Goal: Information Seeking & Learning: Find specific fact

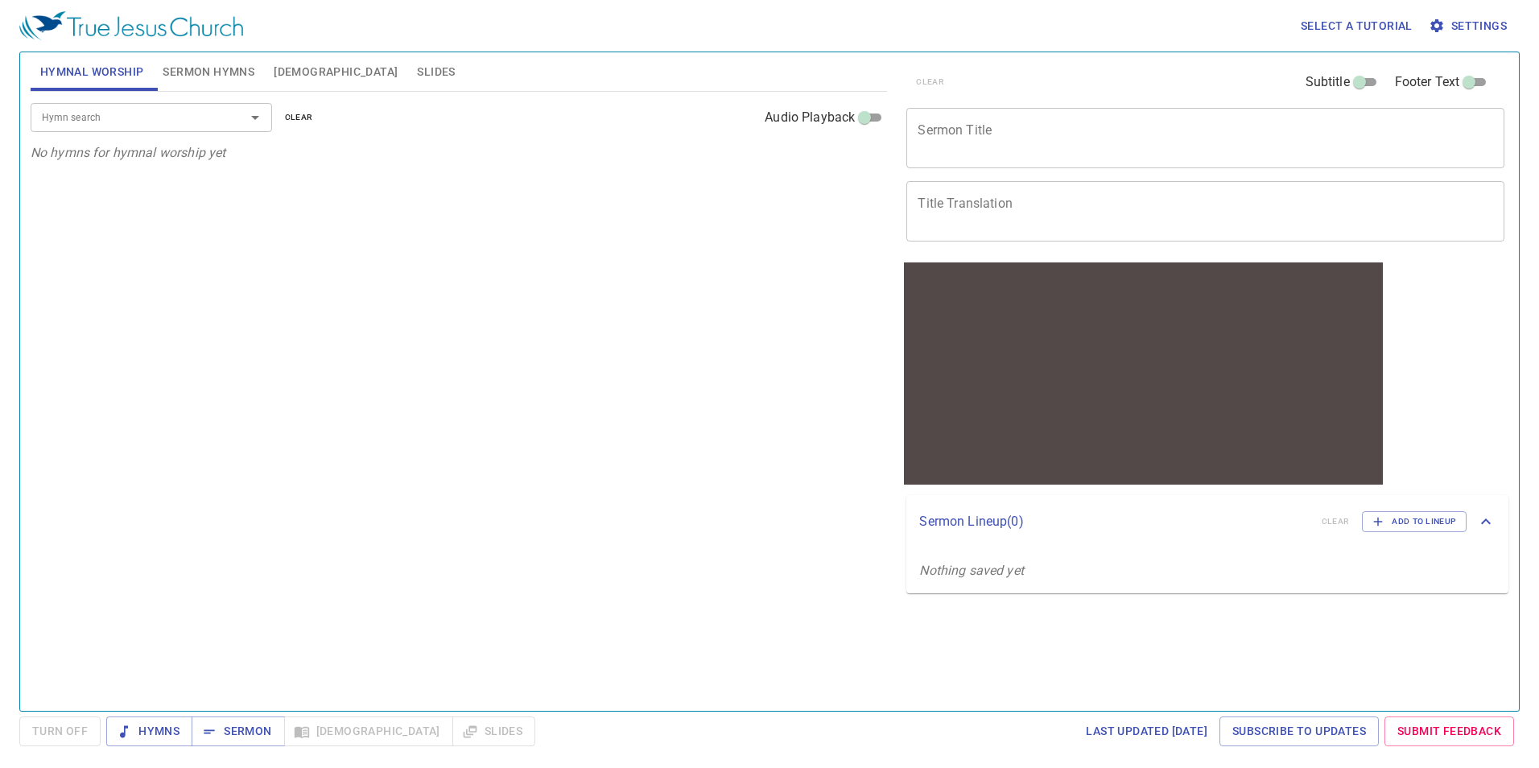
click at [186, 117] on input "Hymn search" at bounding box center [127, 117] width 184 height 19
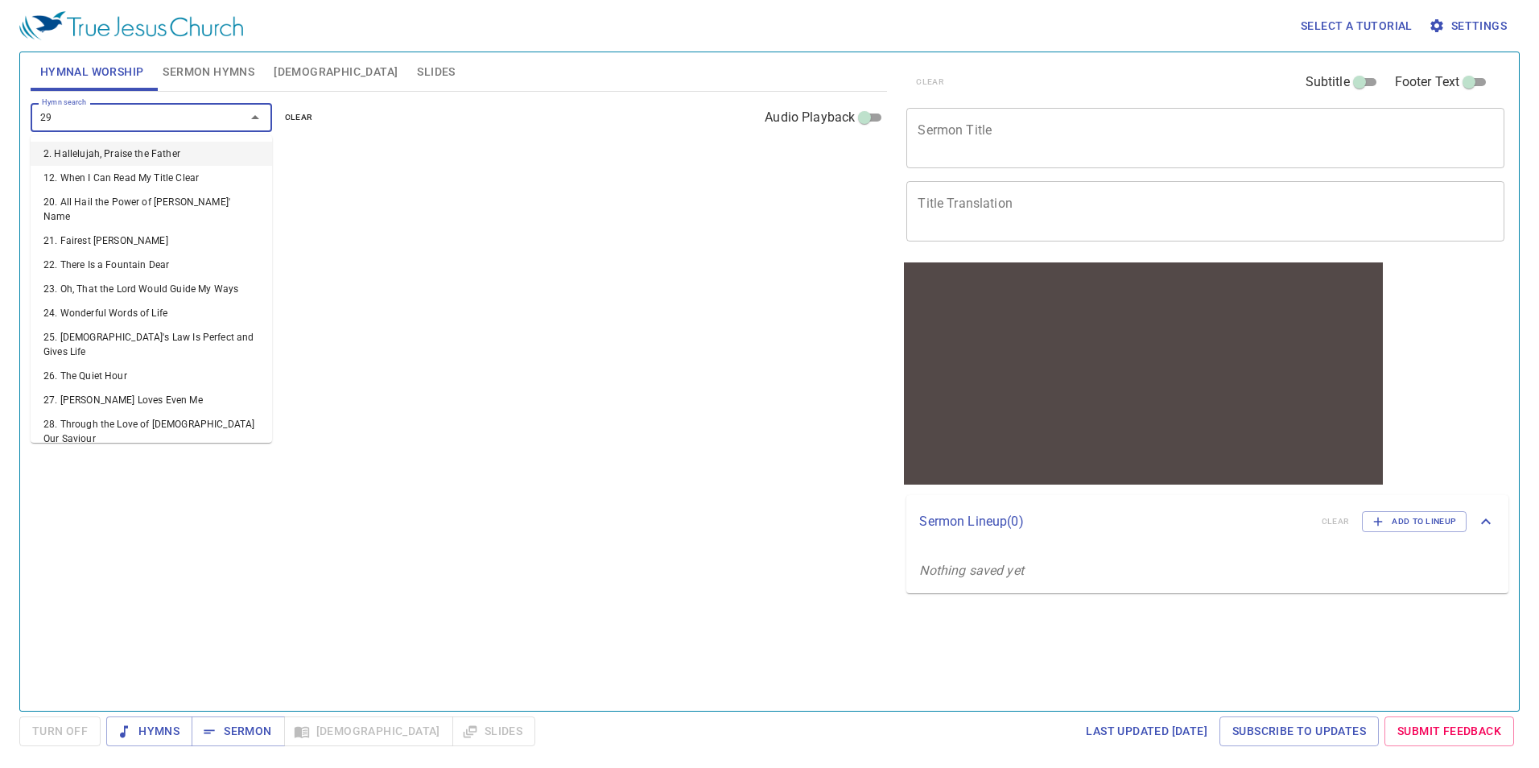
type input "297"
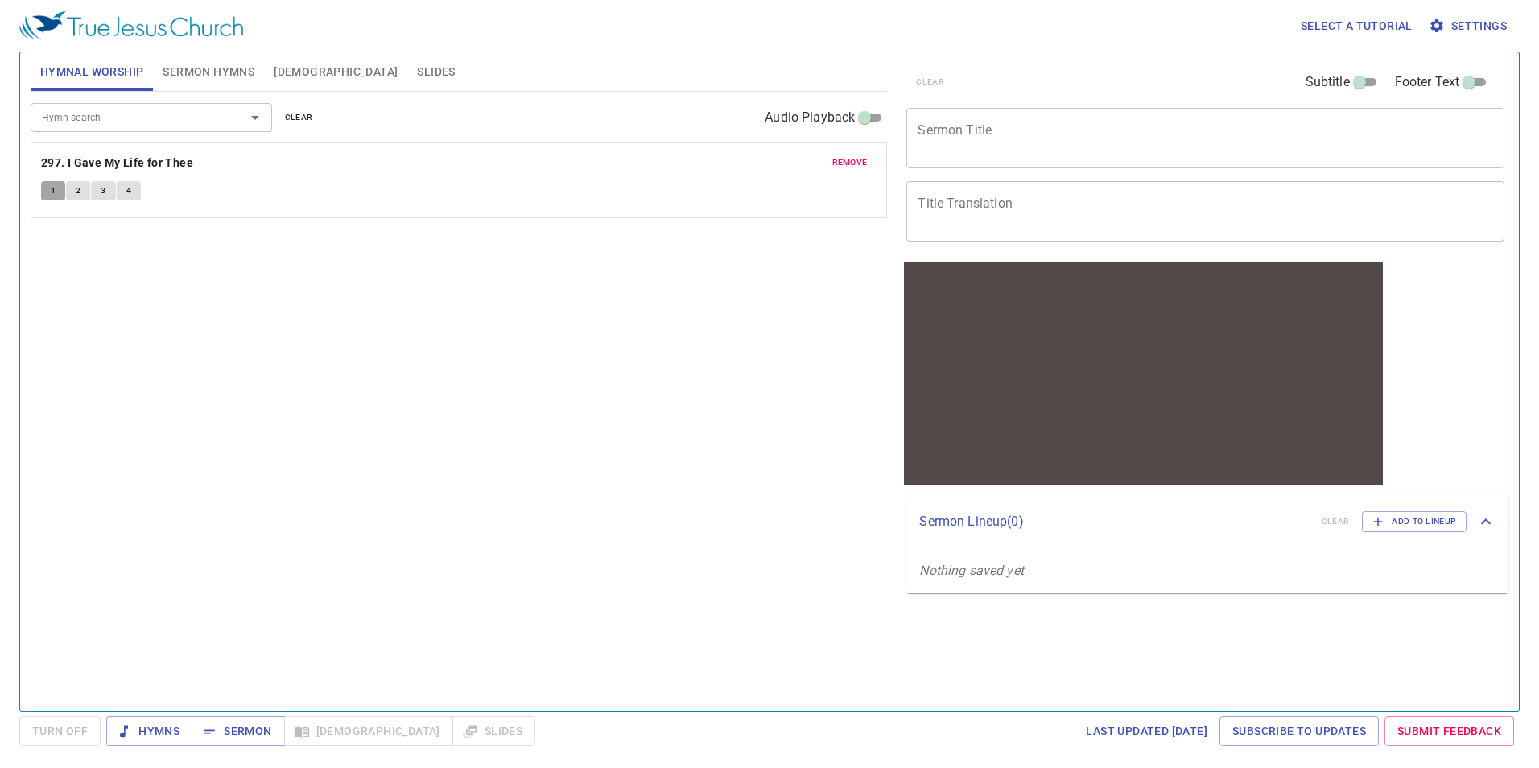
click at [56, 191] on span "1" at bounding box center [53, 190] width 5 height 14
click at [77, 195] on span "2" at bounding box center [78, 190] width 5 height 14
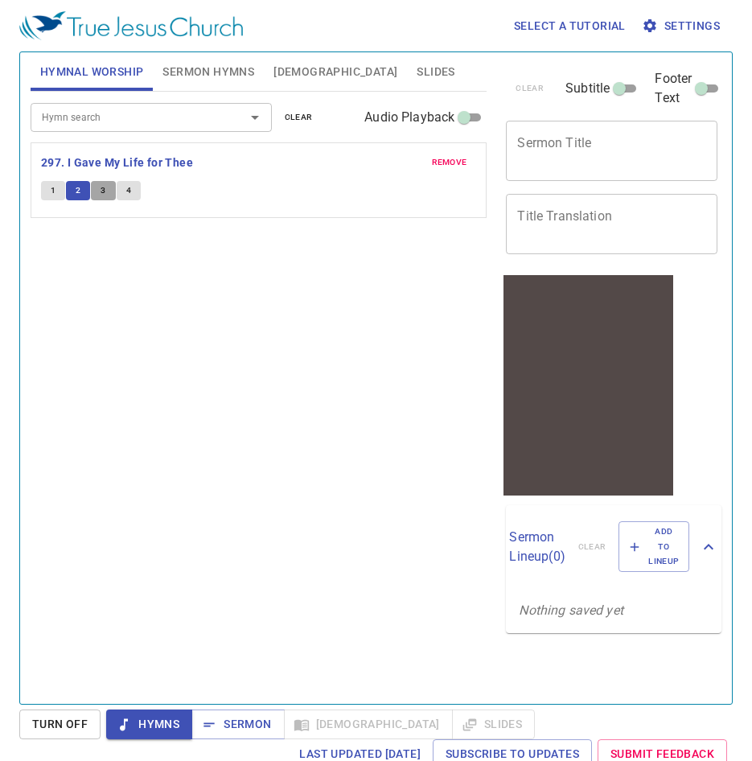
click at [103, 196] on span "3" at bounding box center [103, 190] width 5 height 14
click at [213, 129] on div "Hymn search" at bounding box center [151, 117] width 241 height 28
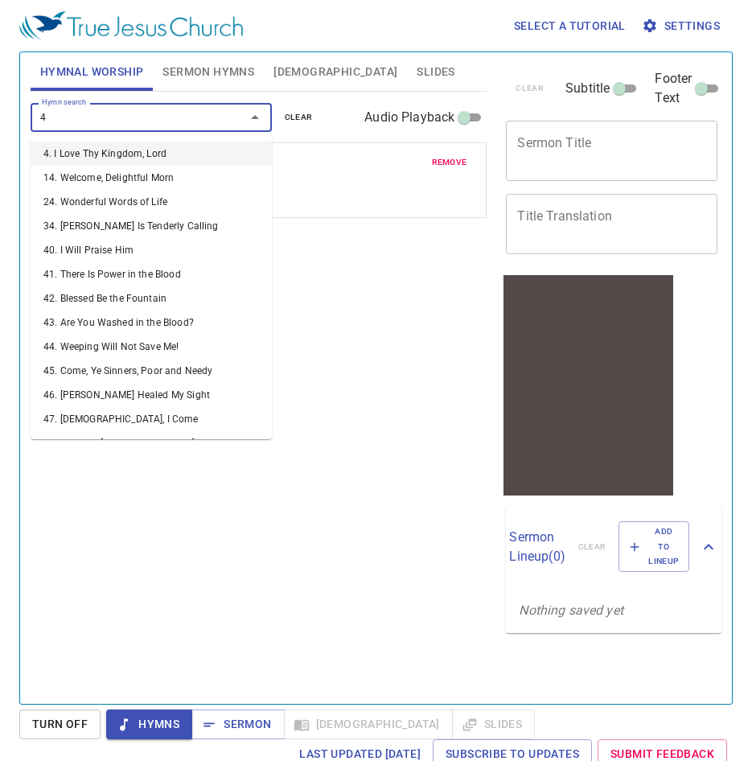
type input "48"
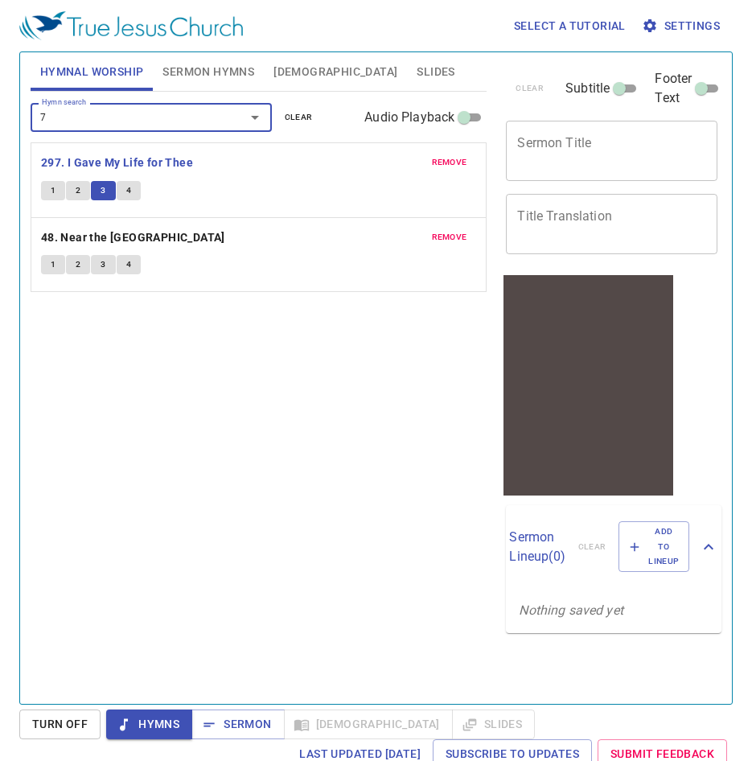
type input "77"
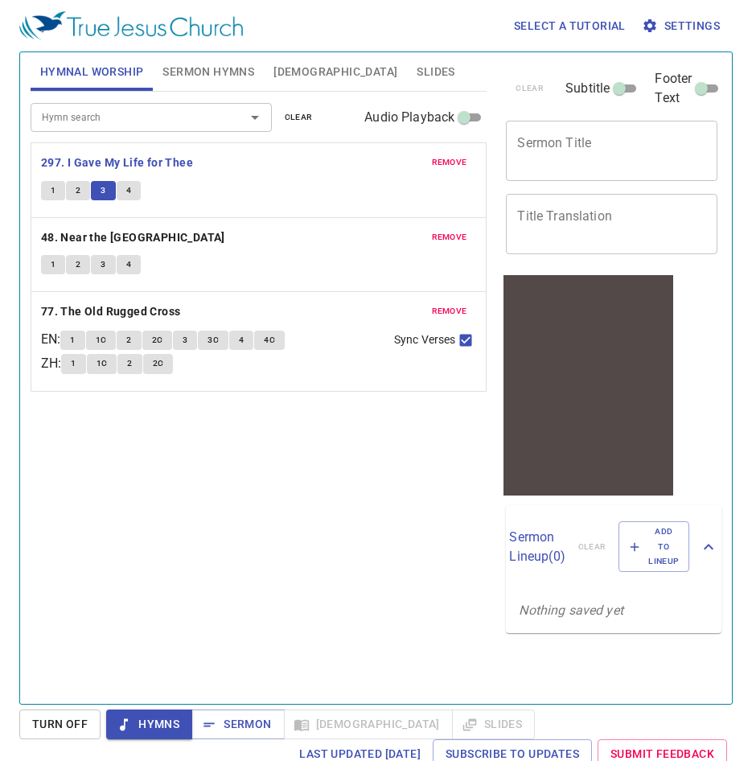
click at [194, 126] on input "Hymn search" at bounding box center [127, 117] width 184 height 19
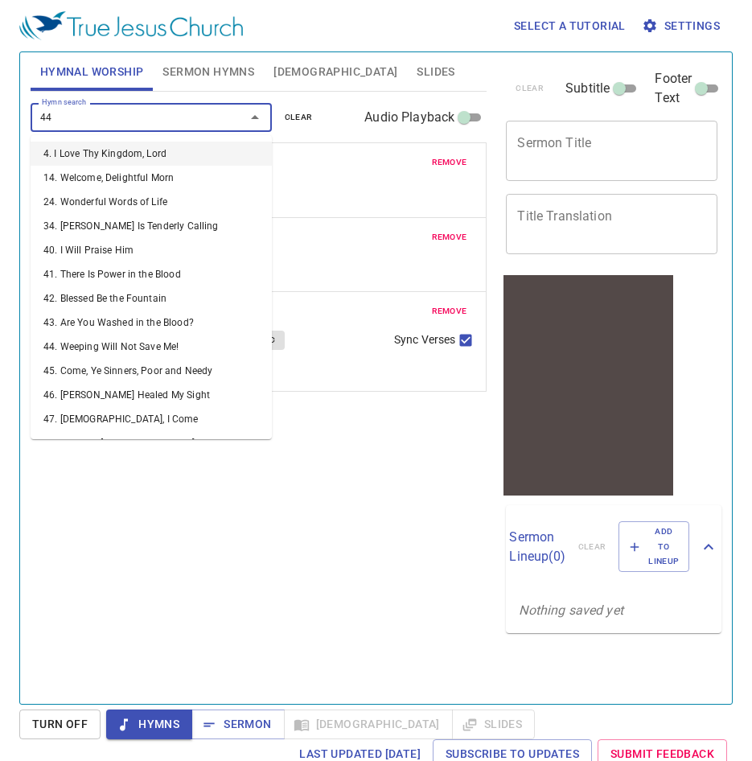
type input "449"
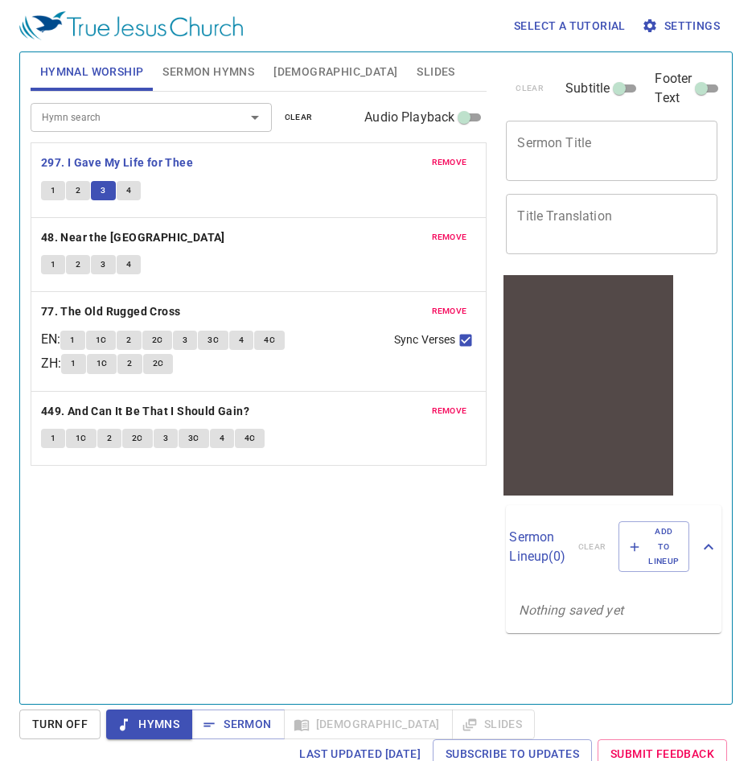
click at [335, 484] on div "Hymn search Hymn search clear Audio Playback remove 297. I Gave My Life for The…" at bounding box center [259, 391] width 457 height 599
click at [130, 189] on span "4" at bounding box center [128, 190] width 5 height 14
click at [313, 241] on p "48. Near the [GEOGRAPHIC_DATA]" at bounding box center [259, 238] width 436 height 20
drag, startPoint x: 48, startPoint y: 267, endPoint x: 74, endPoint y: 264, distance: 26.0
click at [49, 267] on button "1" at bounding box center [53, 264] width 24 height 19
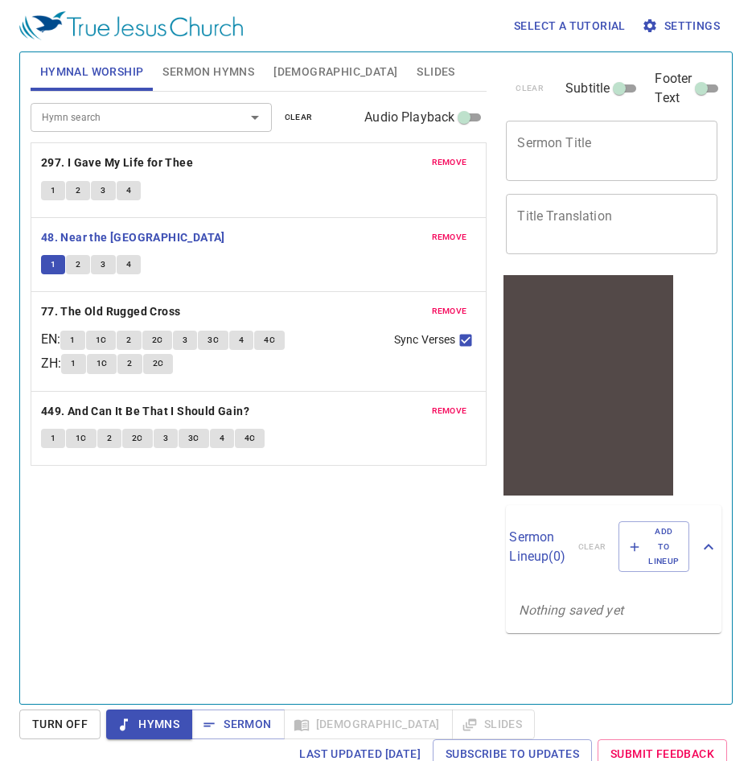
click at [310, 509] on div "Hymn search Hymn search clear Audio Playback remove 297. I Gave My Life for The…" at bounding box center [259, 391] width 457 height 599
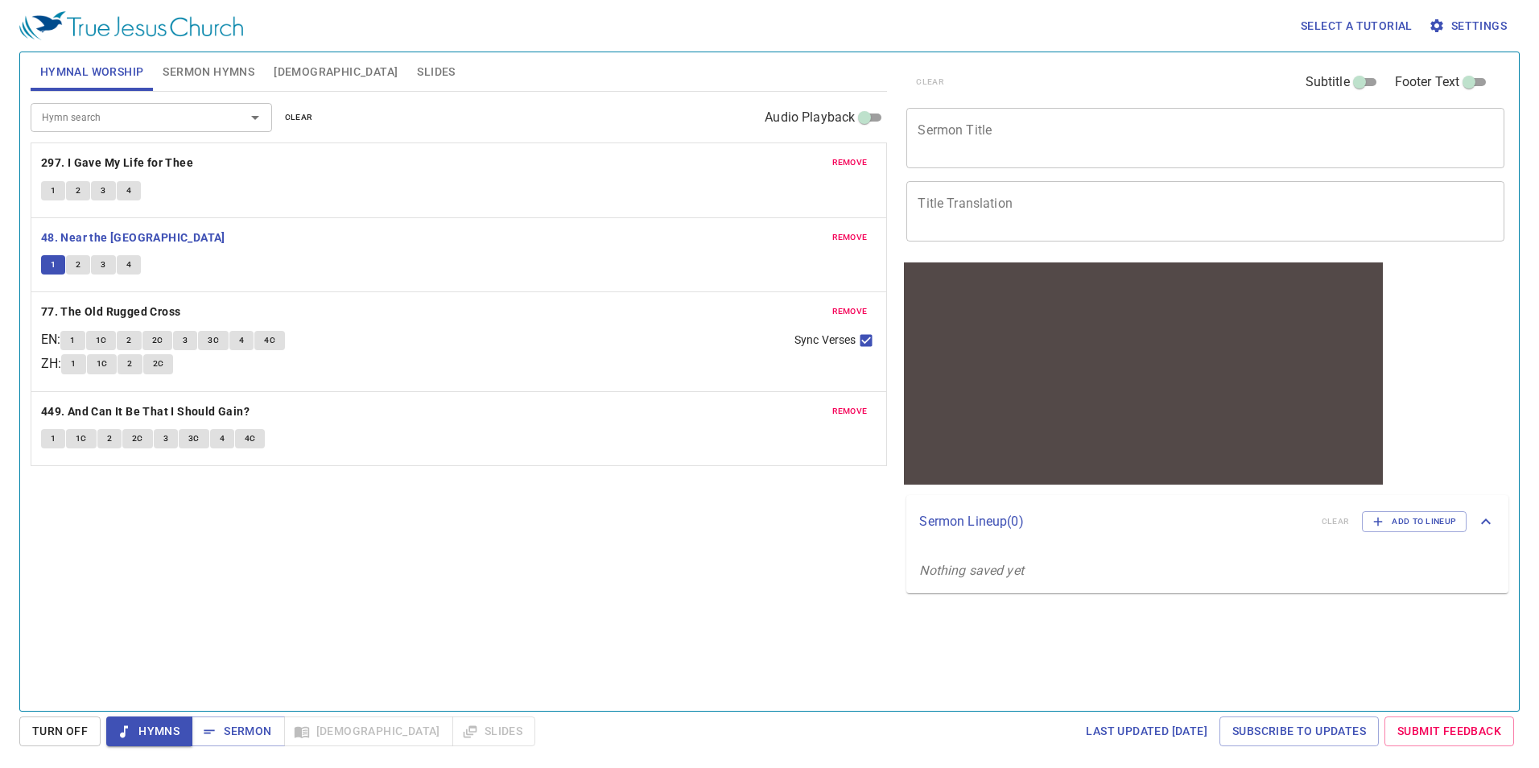
click at [74, 260] on button "2" at bounding box center [78, 264] width 24 height 19
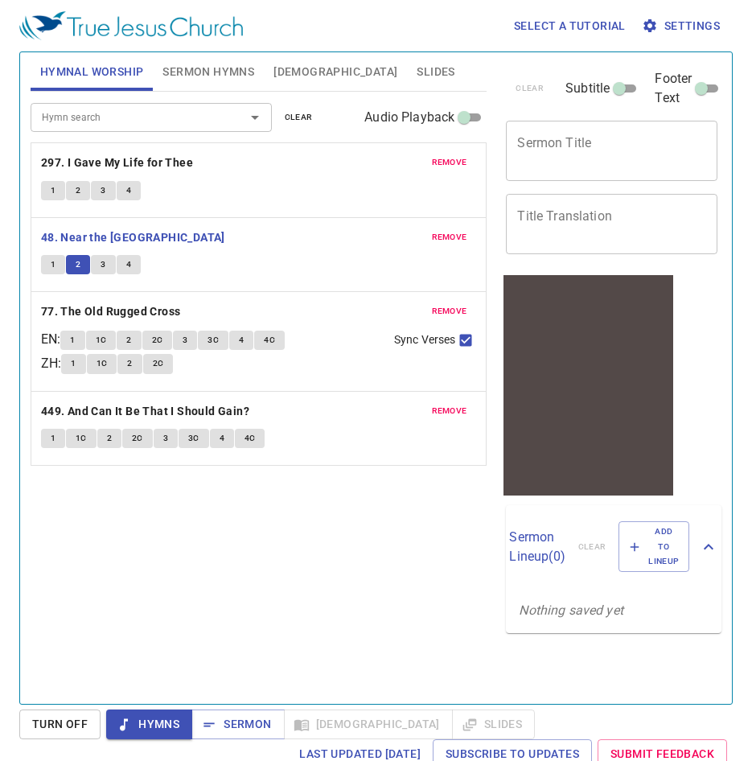
click at [300, 224] on div "remove 48. Near the Cross 1 2 3 4" at bounding box center [259, 255] width 456 height 74
click at [104, 262] on span "3" at bounding box center [103, 265] width 5 height 14
click at [164, 568] on div "Hymn search Hymn search clear Audio Playback remove 297. I Gave My Life for The…" at bounding box center [259, 391] width 457 height 599
click at [179, 546] on div "Hymn search Hymn search clear Audio Playback remove 297. I Gave My Life for The…" at bounding box center [259, 391] width 457 height 599
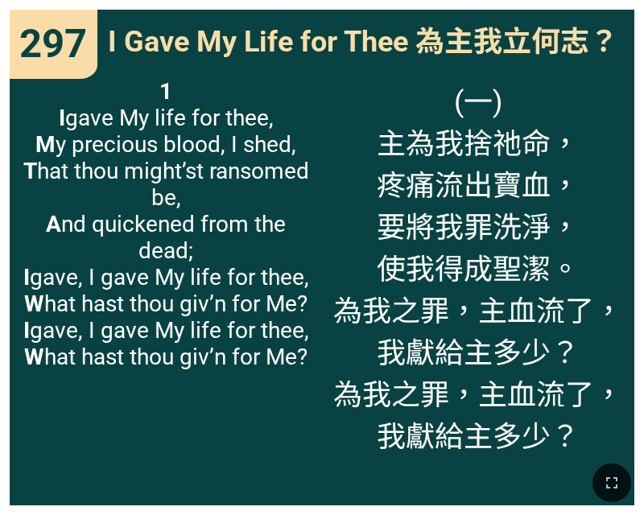
click at [160, 172] on span "1 I gave My life for thee, M y precious blood, I shed, T hat thou might’st rans…" at bounding box center [165, 224] width 291 height 292
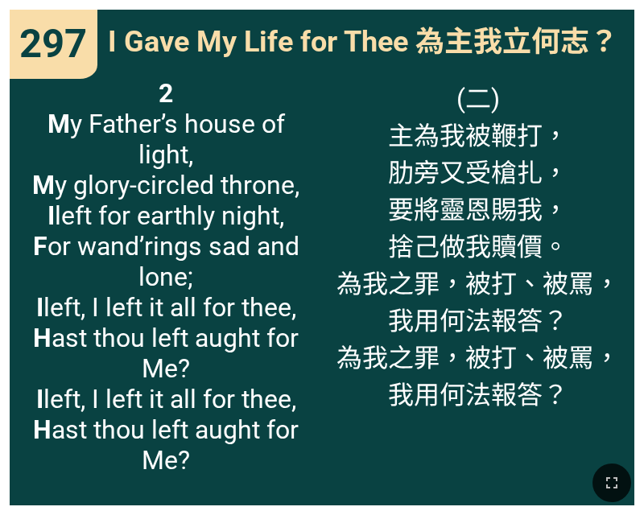
click at [468, 185] on span "(二) 主為我被鞭打， 肋旁又受槍扎， 要將靈恩賜我， 捨己做我贖價。 為我之罪，被打、被罵， 我用何法報答？ 為我之罪，被打、被罵， 我用何法報答？" at bounding box center [477, 244] width 283 height 333
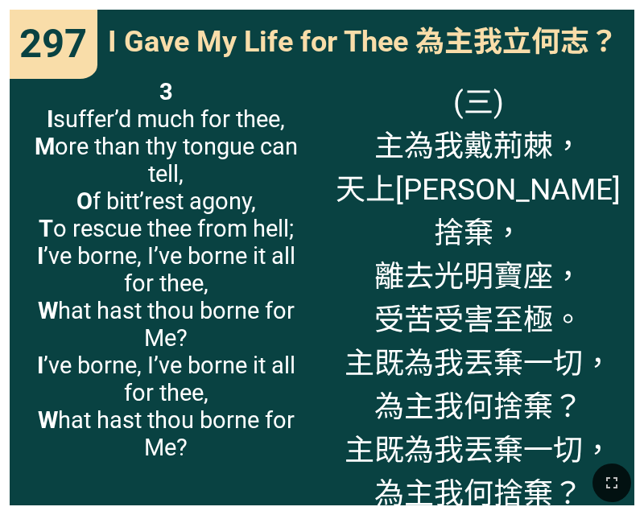
click at [418, 191] on span "(三) 主為我戴荊棘， 天上[PERSON_NAME]捨棄， 離去光明寶座， 受苦受害至極。 主既為我丟棄一切， 為主我何捨棄？ 主既為我丟棄一切， 為主我何…" at bounding box center [477, 295] width 291 height 435
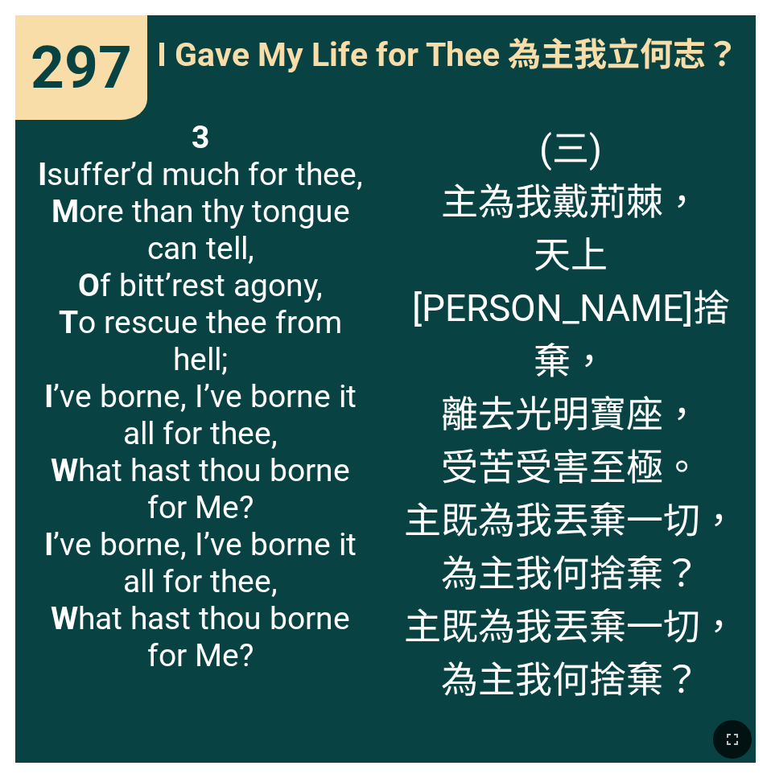
click at [267, 296] on span "3 I suffer’d much for thee, M ore than thy tongue can tell, O f bitt’rest agony…" at bounding box center [200, 396] width 339 height 555
click at [478, 381] on span "(三) 主為我戴荊棘， 天上華冕捨棄， 離去光明寶座， 受苦受害至極。 主既為我丟棄一切， 為主我何捨棄？ 主既為我丟棄一切， 為主我何捨棄？" at bounding box center [570, 411] width 339 height 584
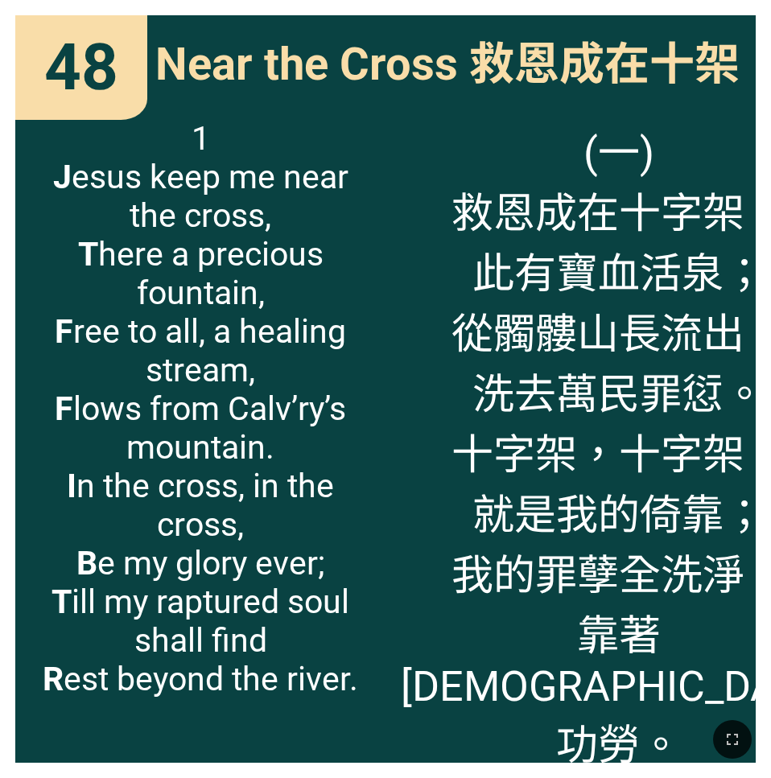
click at [291, 430] on span "1 J esus keep me near the cross, T here a precious fountain, F ree to all, a he…" at bounding box center [200, 408] width 339 height 579
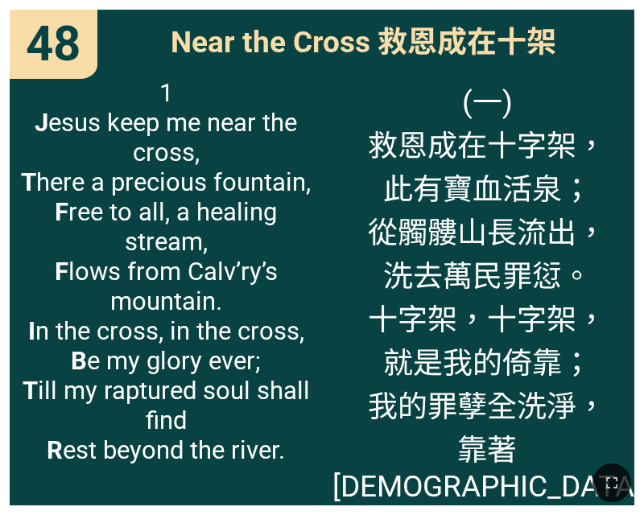
click at [291, 3] on div "48 48 Near the Cross 救恩成在十架 Near the Cross 救恩成在十架 1 J esus keep me near the cro…" at bounding box center [322, 257] width 644 height 515
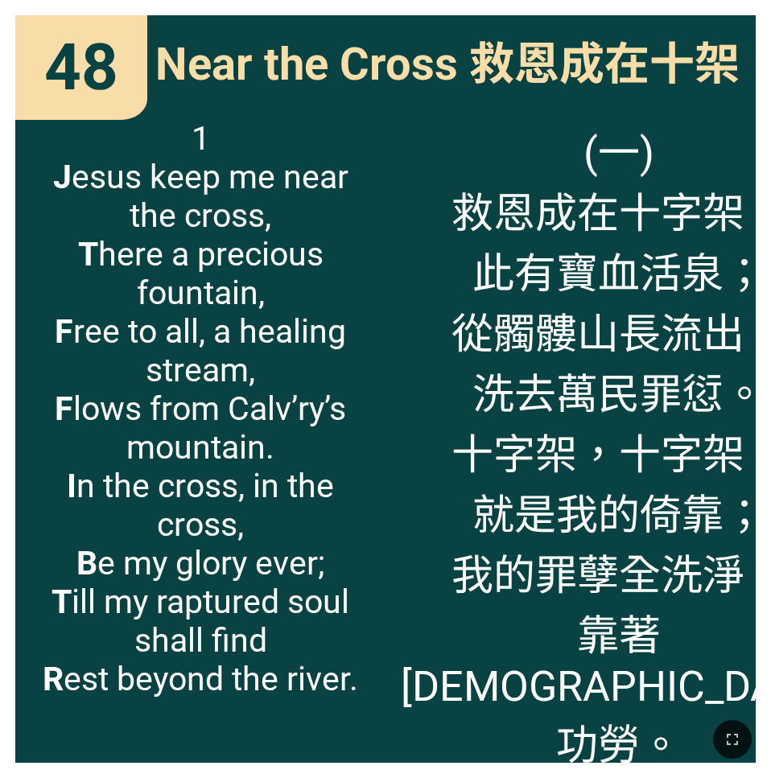
click at [579, 314] on span "(一) 救恩成在十字架， 此有寶血活泉； 從髑髏山長流出， 洗去萬民罪愆。 十字架，十字架， 就是我的倚靠； 我的罪孽全洗淨， 靠著耶穌功勞。" at bounding box center [619, 445] width 436 height 653
click at [371, 514] on div at bounding box center [385, 739] width 771 height 77
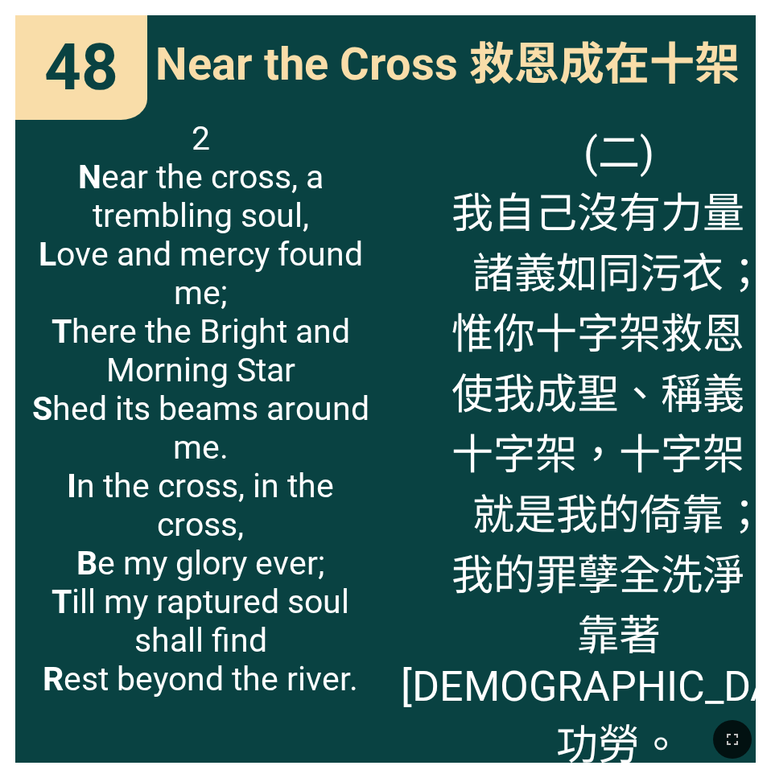
click at [452, 514] on span "(二) 我自己沒有力量， 諸義如同污衣； 惟你十字架救恩， 使我成聖、稱義。 十字架，十字架， 就是我的倚靠； 我的罪孽全洗淨， 靠著耶穌功勞。" at bounding box center [619, 445] width 436 height 653
